Goal: Task Accomplishment & Management: Use online tool/utility

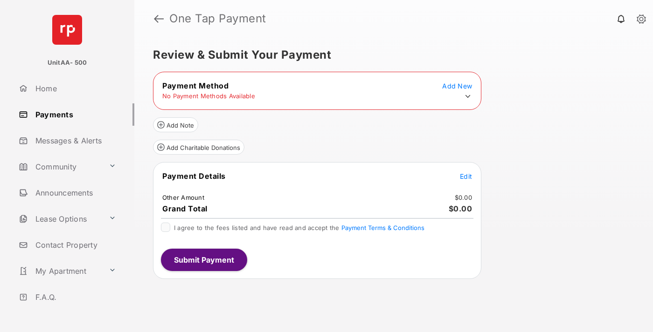
click at [468, 97] on icon at bounding box center [467, 96] width 8 height 8
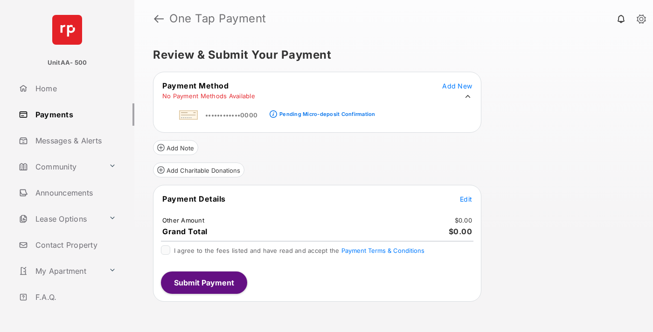
click at [325, 111] on div "Pending Micro-deposit Confirmation" at bounding box center [327, 114] width 96 height 7
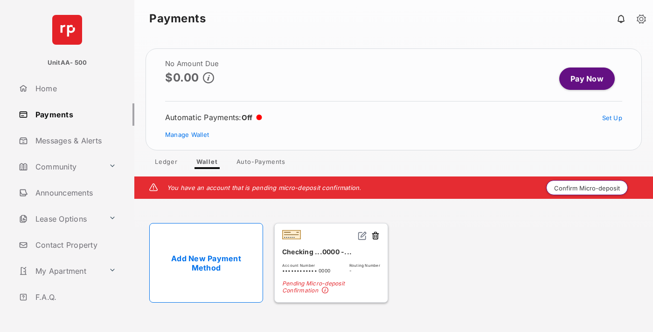
click at [587, 188] on button "Confirm Micro-deposit" at bounding box center [587, 187] width 82 height 15
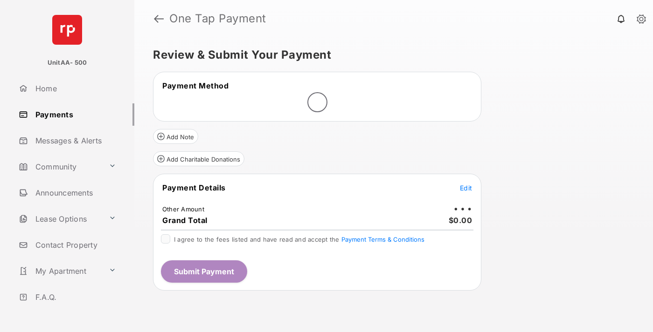
click at [466, 188] on span "Edit" at bounding box center [466, 188] width 12 height 8
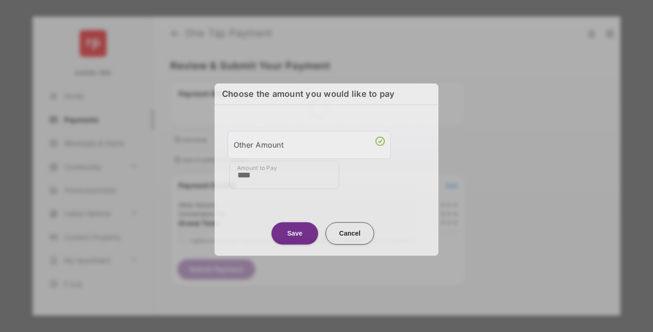
type input "****"
click at [295, 233] on button "Save" at bounding box center [294, 233] width 47 height 22
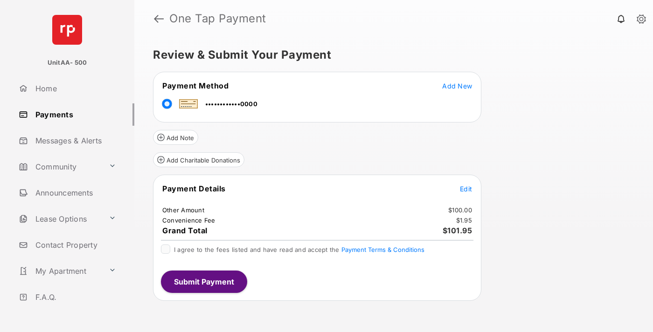
click at [466, 189] on span "Edit" at bounding box center [466, 189] width 12 height 8
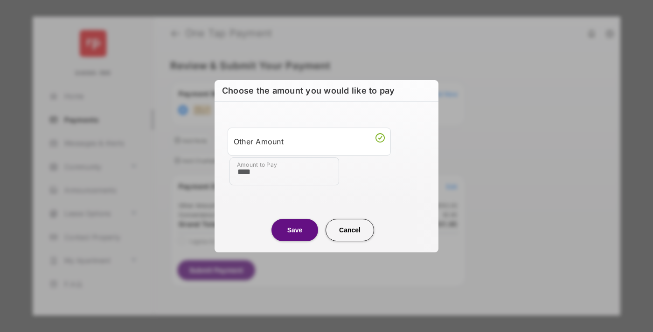
click at [295, 230] on button "Save" at bounding box center [294, 230] width 47 height 22
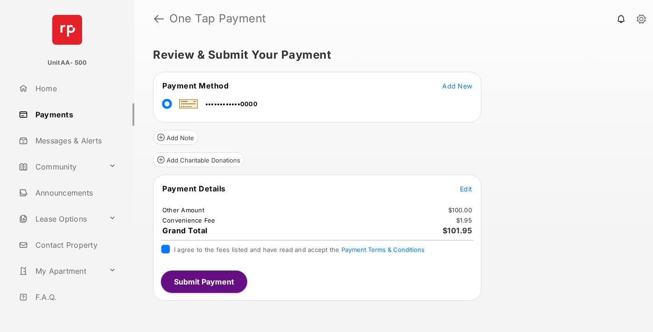
click at [203, 282] on button "Submit Payment" at bounding box center [204, 282] width 86 height 22
